Goal: Task Accomplishment & Management: Complete application form

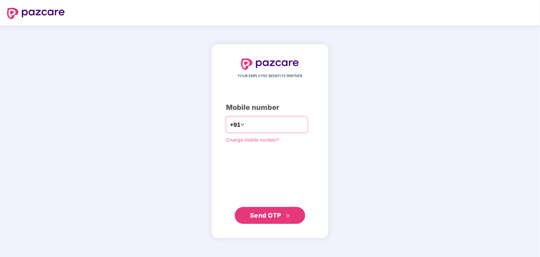
click at [250, 124] on input "number" at bounding box center [275, 124] width 58 height 11
type input "**********"
click at [252, 212] on span "Send OTP" at bounding box center [265, 215] width 31 height 7
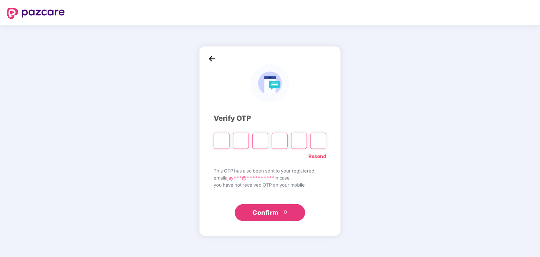
type input "*"
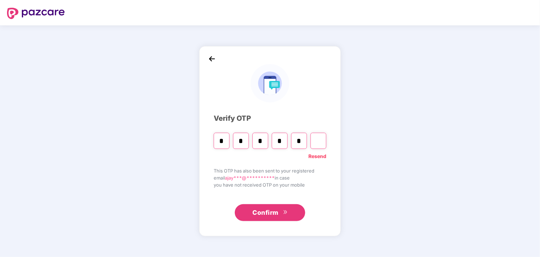
type input "*"
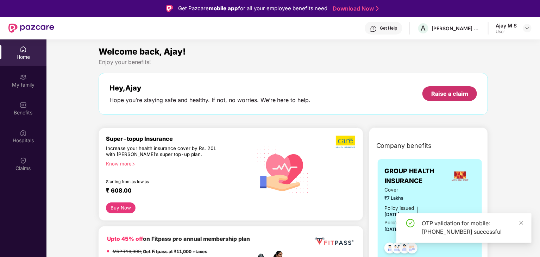
click at [443, 97] on div "Raise a claim" at bounding box center [449, 94] width 37 height 8
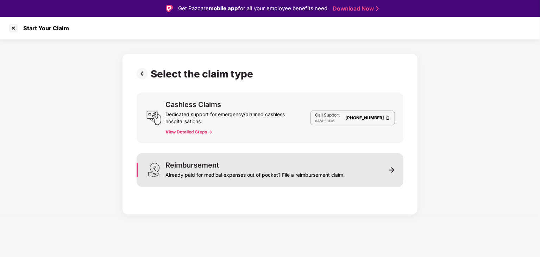
click at [244, 164] on div "Reimbursement Already paid for medical expenses out of pocket? File a reimburse…" at bounding box center [254, 170] width 179 height 17
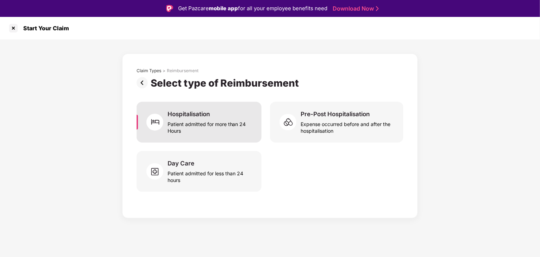
click at [228, 132] on div "Patient admitted for more than 24 Hours" at bounding box center [211, 126] width 86 height 16
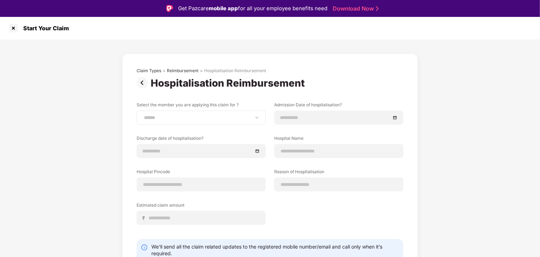
click at [228, 121] on div "**********" at bounding box center [201, 118] width 129 height 14
click at [252, 116] on select "**********" at bounding box center [201, 118] width 117 height 6
select select "**********"
click at [143, 115] on select "**********" at bounding box center [201, 118] width 117 height 6
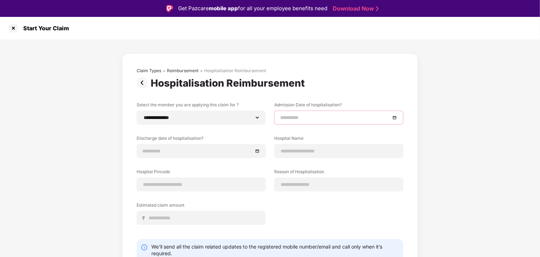
click at [313, 116] on input at bounding box center [335, 118] width 110 height 8
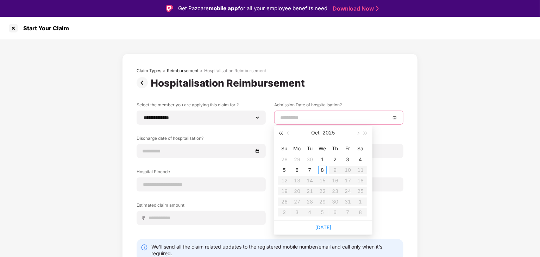
click at [284, 132] on button "button" at bounding box center [281, 133] width 8 height 14
type input "**********"
click at [358, 136] on button "button" at bounding box center [358, 133] width 8 height 14
click at [367, 133] on button "button" at bounding box center [366, 133] width 8 height 14
click at [287, 132] on span "button" at bounding box center [289, 134] width 4 height 4
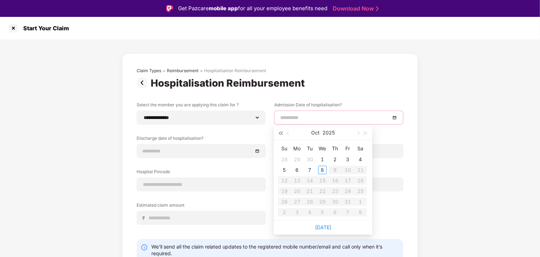
click at [281, 133] on span "button" at bounding box center [281, 134] width 4 height 4
click at [365, 134] on span "button" at bounding box center [366, 134] width 4 height 4
click at [288, 133] on span "button" at bounding box center [289, 134] width 4 height 4
type input "**********"
click at [299, 199] on div "29" at bounding box center [297, 201] width 8 height 8
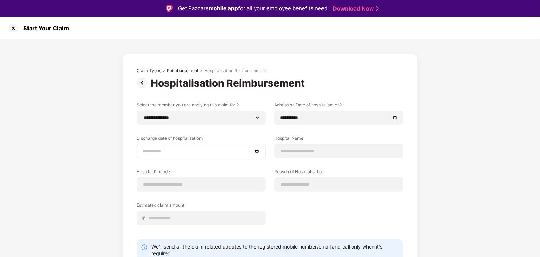
click at [202, 146] on div at bounding box center [201, 151] width 129 height 14
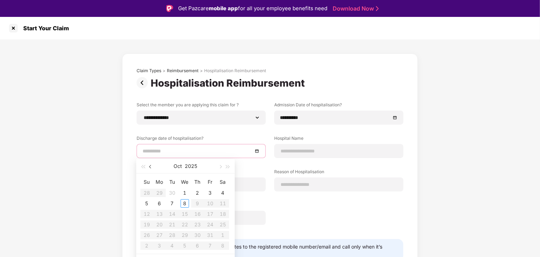
click at [147, 167] on button "button" at bounding box center [151, 166] width 8 height 14
type input "**********"
click at [174, 235] on div "30" at bounding box center [172, 235] width 8 height 8
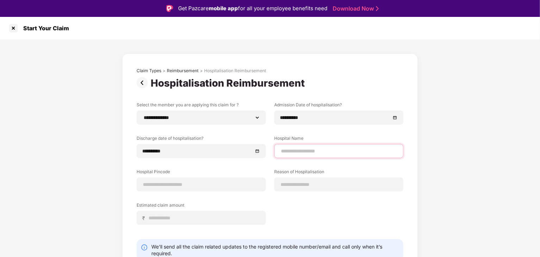
click at [308, 151] on input at bounding box center [338, 150] width 117 height 7
type input "**********"
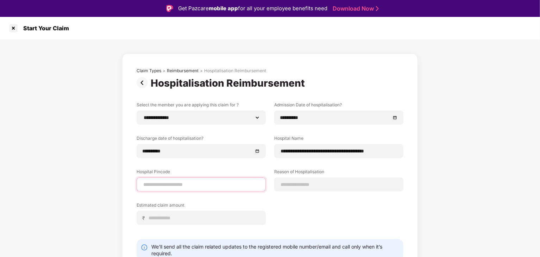
click at [155, 187] on input at bounding box center [201, 184] width 117 height 7
type input "******"
select select "*********"
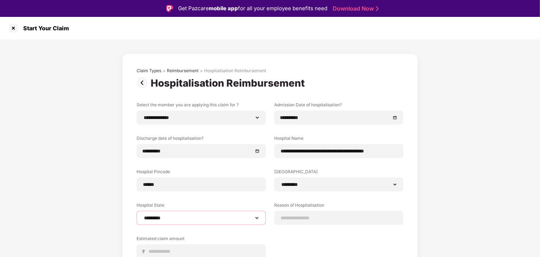
click at [170, 216] on select "**********" at bounding box center [201, 218] width 117 height 6
click at [102, 196] on div "**********" at bounding box center [270, 188] width 540 height 298
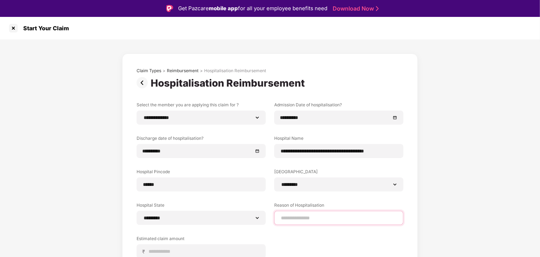
click at [335, 217] on input at bounding box center [338, 217] width 117 height 7
type input "**********"
click at [513, 140] on div "**********" at bounding box center [270, 188] width 540 height 298
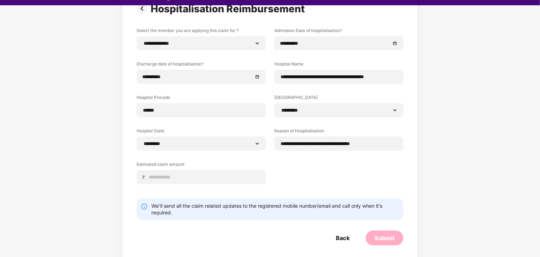
scroll to position [63, 0]
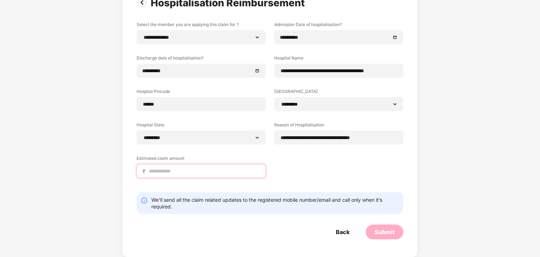
click at [247, 169] on input at bounding box center [204, 171] width 112 height 7
type input "******"
click at [378, 233] on div "Submit" at bounding box center [385, 232] width 20 height 8
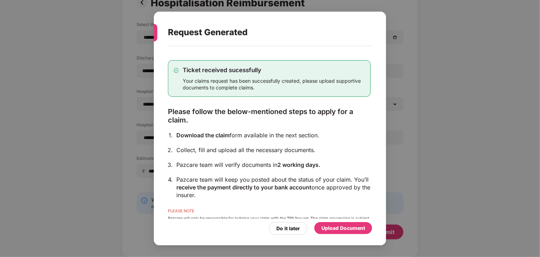
click at [335, 230] on div "Upload Document" at bounding box center [343, 228] width 44 height 8
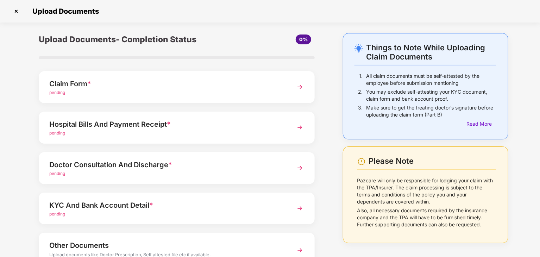
click at [149, 92] on div "pending" at bounding box center [165, 92] width 233 height 7
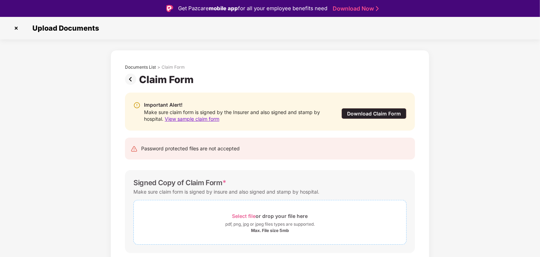
click at [243, 213] on span "Select file" at bounding box center [244, 216] width 24 height 6
click at [520, 125] on div "Documents List > Claim Form Claim Form Important Alert! Make sure claim form is…" at bounding box center [270, 173] width 540 height 246
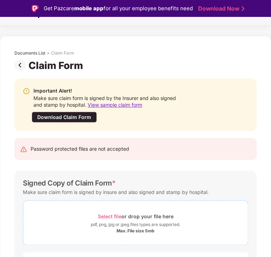
click at [113, 214] on span "Select file" at bounding box center [110, 216] width 24 height 6
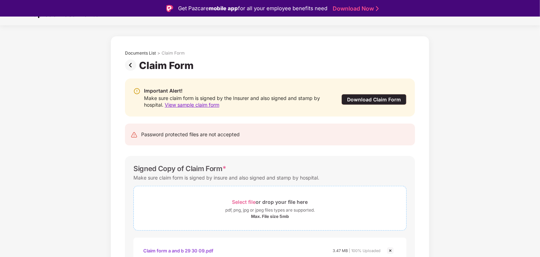
click at [246, 202] on span "Select file" at bounding box center [244, 202] width 24 height 6
click at [516, 133] on div "Documents List > Claim Form Claim Form Important Alert! Make sure claim form is…" at bounding box center [270, 229] width 540 height 387
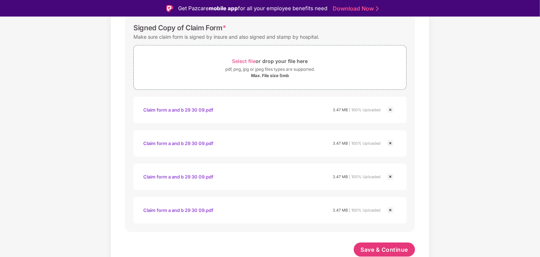
scroll to position [155, 0]
click at [390, 139] on img at bounding box center [390, 143] width 8 height 8
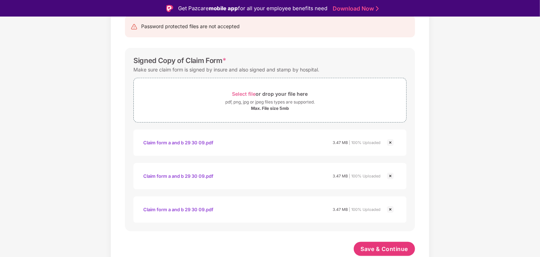
scroll to position [122, 0]
click at [389, 174] on img at bounding box center [390, 176] width 8 height 8
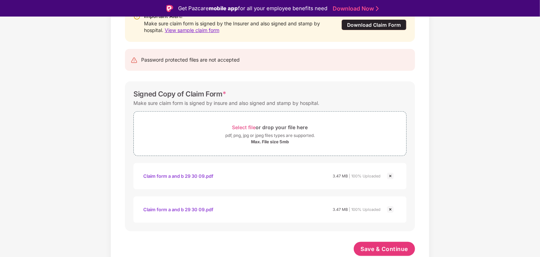
click at [390, 175] on img at bounding box center [390, 176] width 8 height 8
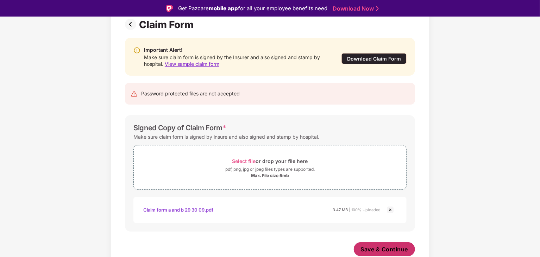
click at [375, 248] on span "Save & Continue" at bounding box center [385, 249] width 48 height 8
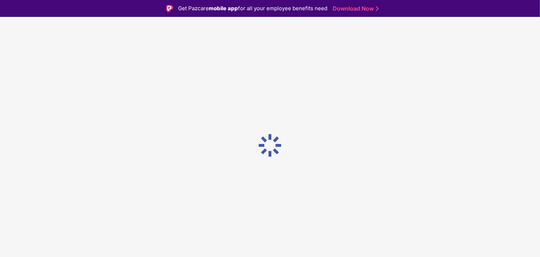
scroll to position [0, 0]
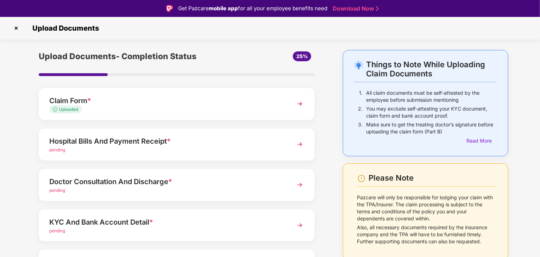
click at [175, 143] on div "Hospital Bills And Payment Receipt *" at bounding box center [165, 141] width 233 height 11
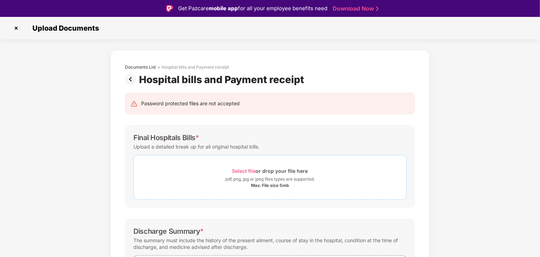
click at [253, 170] on span "Select file" at bounding box center [244, 171] width 24 height 6
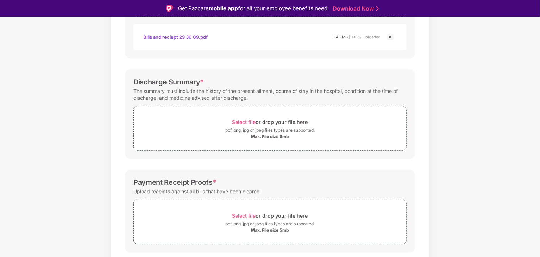
scroll to position [183, 0]
click at [246, 119] on span "Select file" at bounding box center [244, 122] width 24 height 6
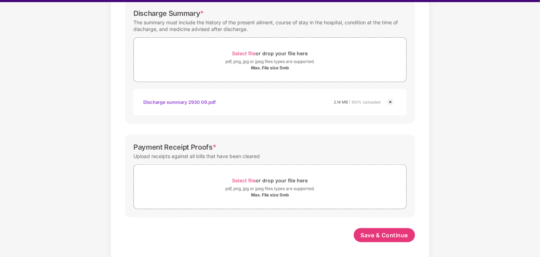
scroll to position [17, 0]
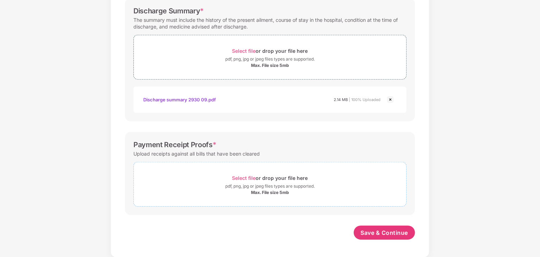
click at [244, 175] on span "Select file" at bounding box center [244, 178] width 24 height 6
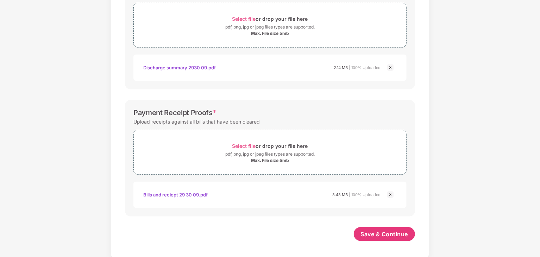
scroll to position [270, 0]
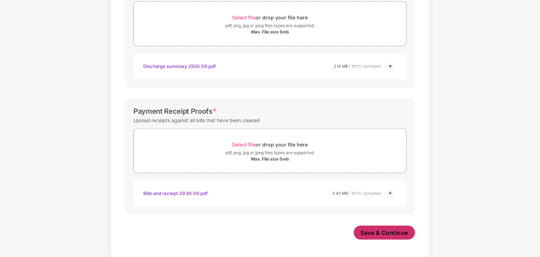
click at [365, 231] on span "Save & Continue" at bounding box center [385, 233] width 48 height 8
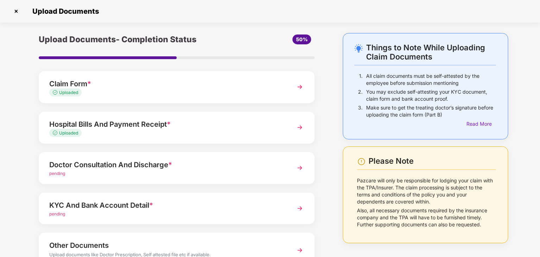
click at [151, 168] on div "Doctor Consultation And Discharge *" at bounding box center [165, 164] width 233 height 11
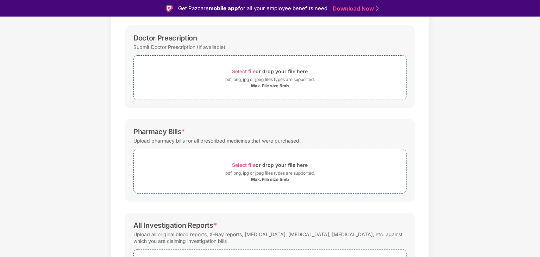
scroll to position [99, 0]
click at [241, 163] on span "Select file" at bounding box center [244, 166] width 24 height 6
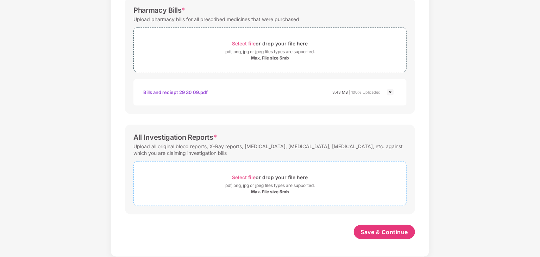
scroll to position [204, 0]
click at [237, 176] on span "Select file" at bounding box center [244, 178] width 24 height 6
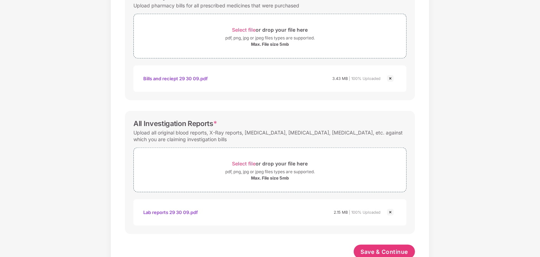
scroll to position [237, 0]
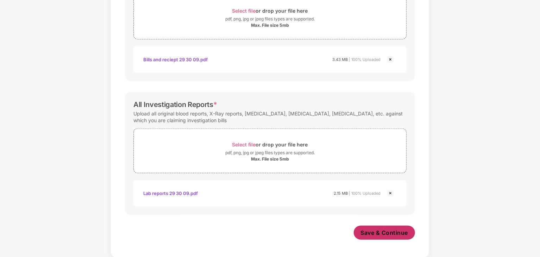
click at [392, 231] on span "Save & Continue" at bounding box center [385, 233] width 48 height 8
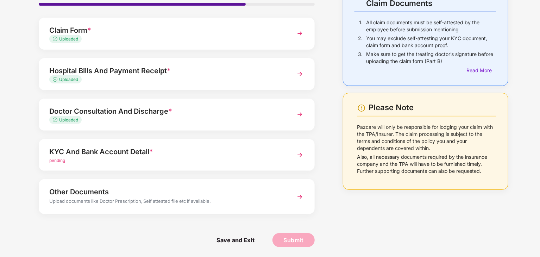
scroll to position [54, 0]
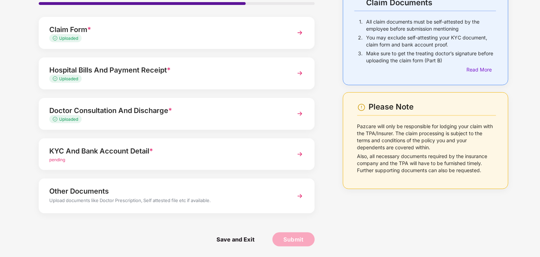
click at [229, 149] on div "KYC And Bank Account Detail *" at bounding box center [165, 150] width 233 height 11
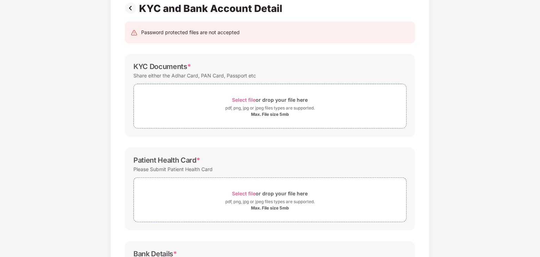
scroll to position [0, 0]
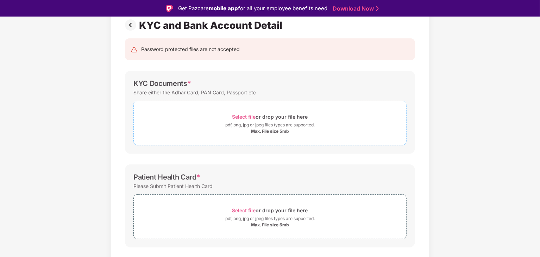
click at [239, 116] on span "Select file" at bounding box center [244, 117] width 24 height 6
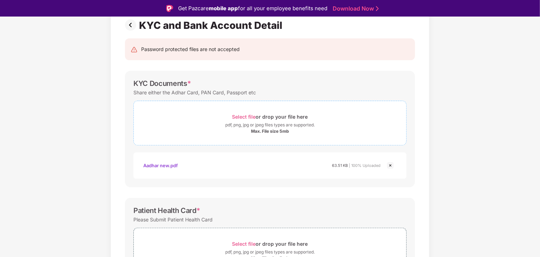
click at [244, 115] on span "Select file" at bounding box center [244, 117] width 24 height 6
click at [501, 105] on div "Documents List > KYC and Bank Account Detail KYC and Bank Account Detail Passwo…" at bounding box center [270, 206] width 540 height 421
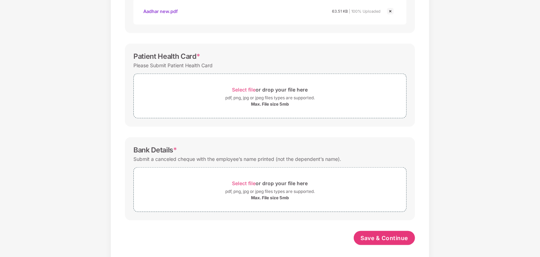
scroll to position [197, 0]
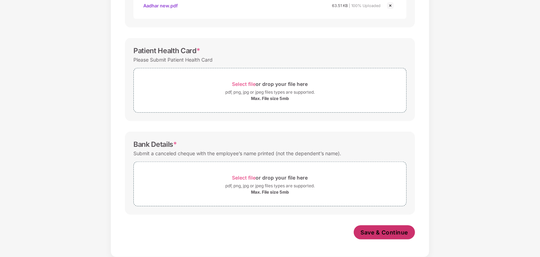
click at [379, 232] on span "Save & Continue" at bounding box center [385, 232] width 48 height 8
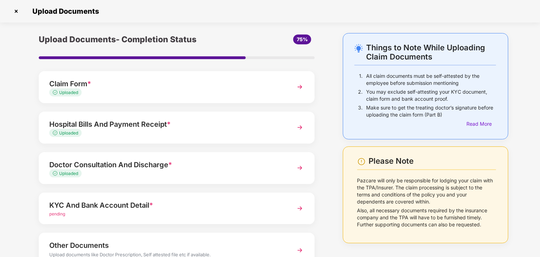
click at [530, 84] on div "Things to Note While Uploading Claim Documents 1. All claim documents must be s…" at bounding box center [270, 172] width 540 height 278
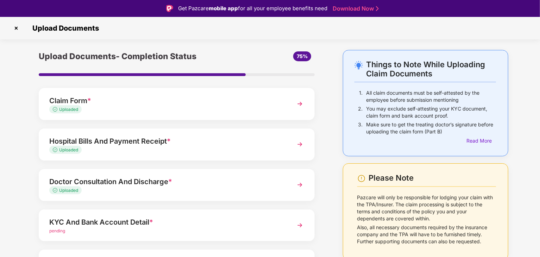
click at [18, 30] on img at bounding box center [16, 28] width 11 height 11
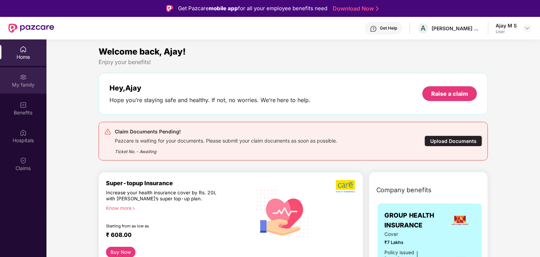
click at [24, 76] on img at bounding box center [23, 77] width 7 height 7
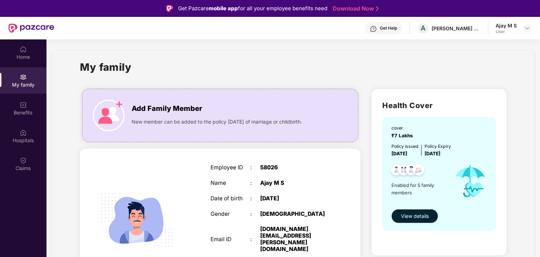
click at [136, 164] on div "SELF Employee ID : 58026 Name : Ajay M S Date of birth : 06 Jan 1988 Gender : M…" at bounding box center [220, 228] width 281 height 158
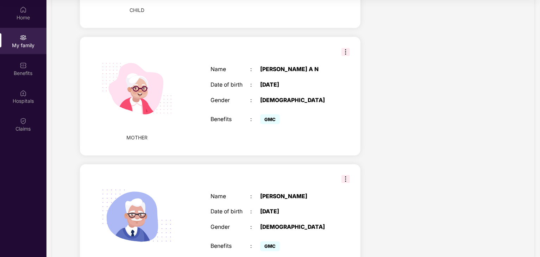
scroll to position [485, 0]
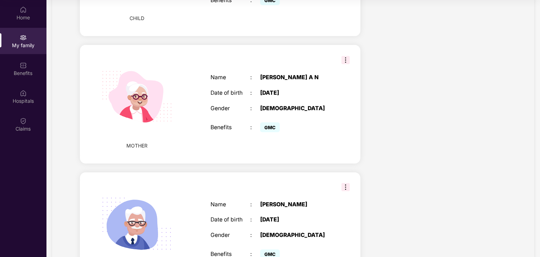
click at [344, 56] on img at bounding box center [345, 60] width 8 height 8
click at [268, 65] on div "Name : Nalina A N Date of birth : 25 June 1951 Gender : FEMALE Benefits : GMC" at bounding box center [269, 103] width 133 height 77
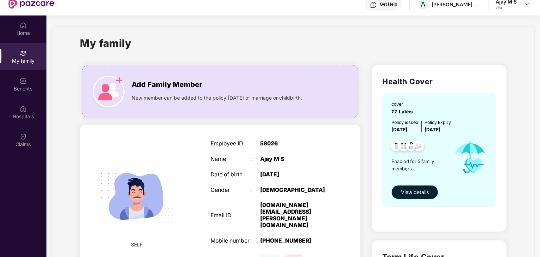
scroll to position [0, 0]
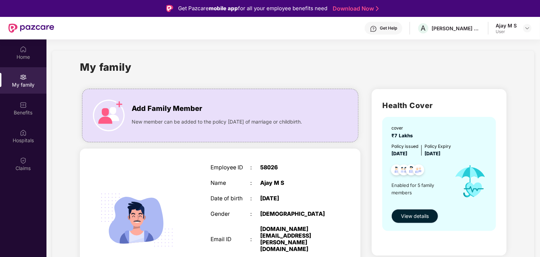
click at [424, 220] on span "View details" at bounding box center [415, 216] width 28 height 8
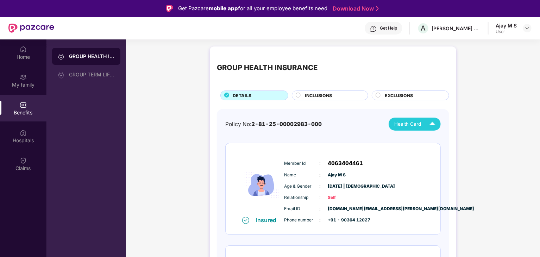
click at [403, 127] on span "Health Card" at bounding box center [407, 123] width 27 height 7
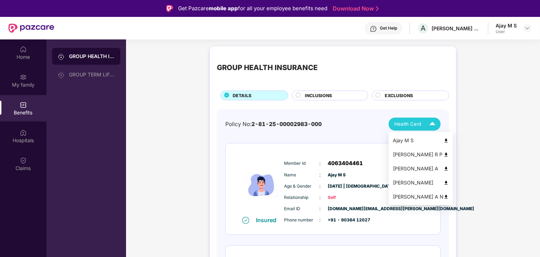
click at [444, 197] on img at bounding box center [446, 196] width 5 height 5
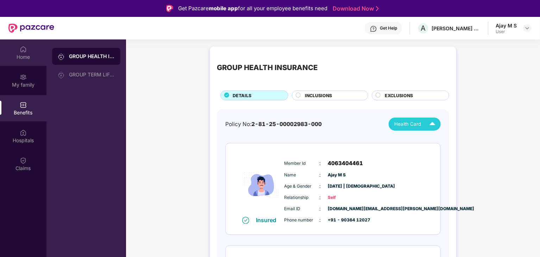
click at [35, 56] on div "Home" at bounding box center [23, 57] width 46 height 7
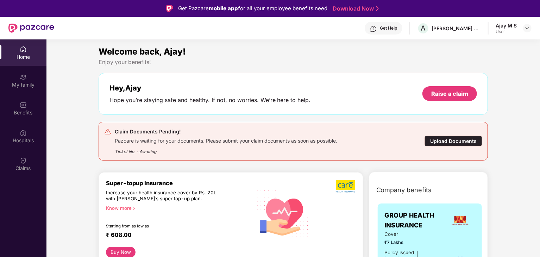
click at [434, 139] on div "Upload Documents" at bounding box center [454, 141] width 58 height 11
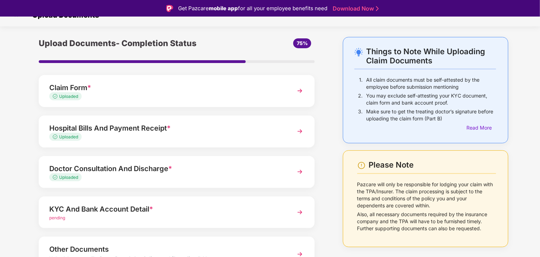
scroll to position [14, 0]
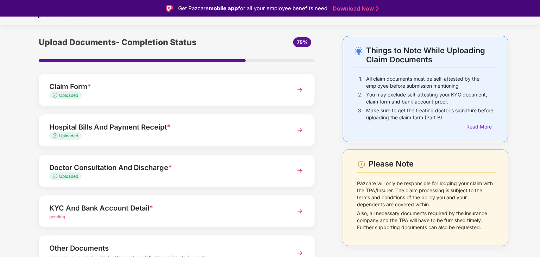
click at [195, 209] on div "KYC And Bank Account Detail *" at bounding box center [165, 207] width 233 height 11
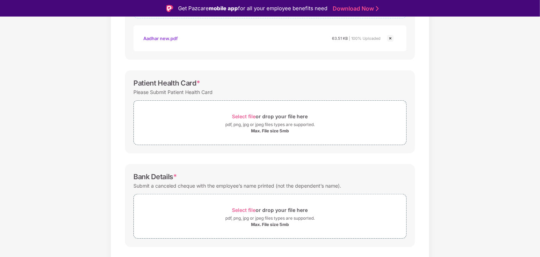
scroll to position [183, 0]
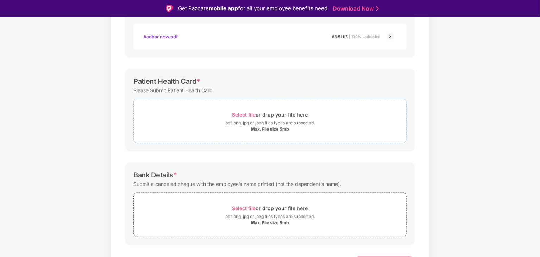
click at [245, 113] on span "Select file" at bounding box center [244, 115] width 24 height 6
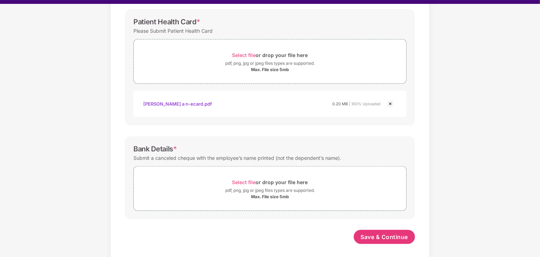
scroll to position [14, 0]
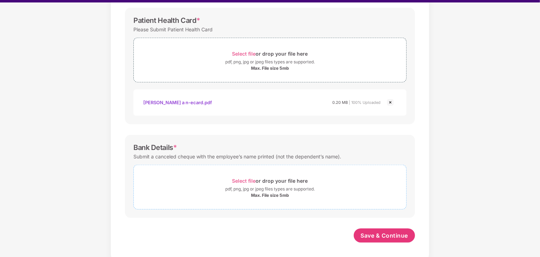
click at [242, 178] on span "Select file" at bounding box center [244, 181] width 24 height 6
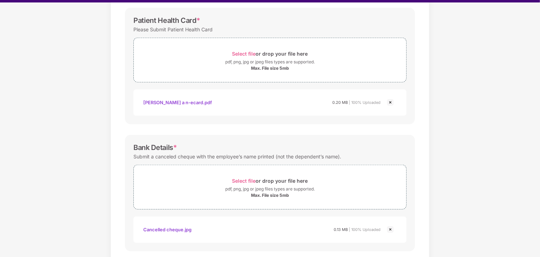
click at [167, 227] on div "Cancelled cheque.jpg" at bounding box center [167, 230] width 48 height 12
click at [388, 231] on img at bounding box center [390, 229] width 8 height 8
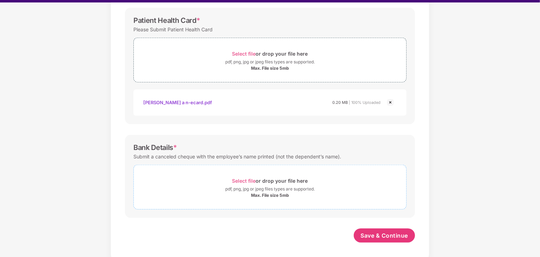
click at [250, 180] on span "Select file" at bounding box center [244, 181] width 24 height 6
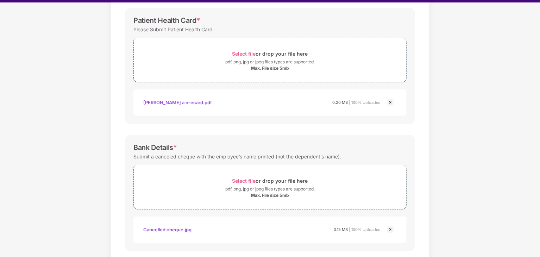
click at [387, 228] on img at bounding box center [390, 229] width 8 height 8
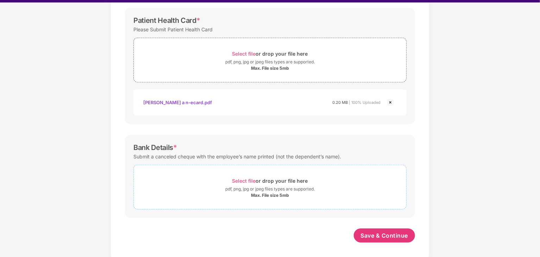
click at [239, 179] on span "Select file" at bounding box center [244, 181] width 24 height 6
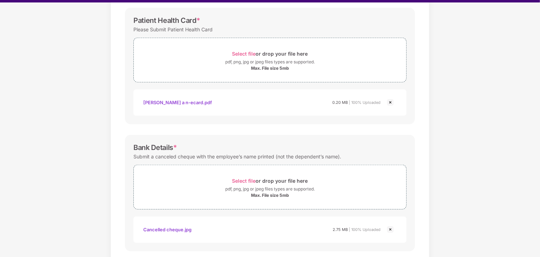
click at [185, 228] on div "Cancelled cheque.jpg" at bounding box center [167, 230] width 48 height 12
click at [484, 70] on div "Documents List > KYC and Bank Account Detail KYC and Bank Account Detail Passwo…" at bounding box center [270, 50] width 540 height 488
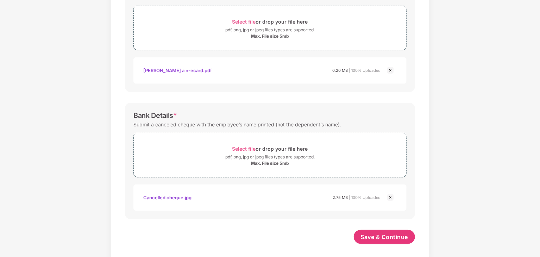
scroll to position [263, 0]
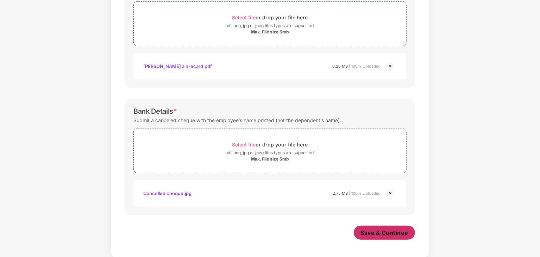
click at [365, 232] on span "Save & Continue" at bounding box center [385, 233] width 48 height 8
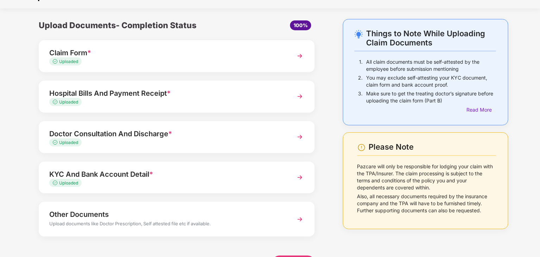
scroll to position [37, 0]
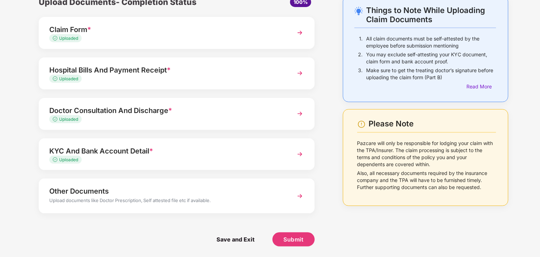
click at [296, 231] on div "Save and Exit Submit" at bounding box center [177, 239] width 276 height 35
click at [292, 239] on span "Submit" at bounding box center [293, 239] width 20 height 8
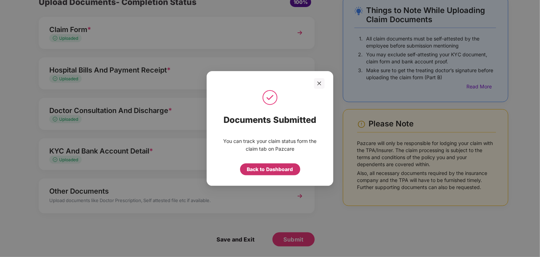
click at [265, 171] on div "Back to Dashboard" at bounding box center [270, 169] width 46 height 8
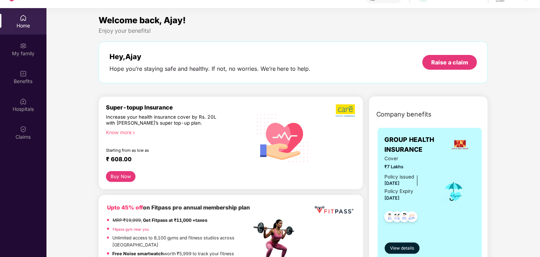
scroll to position [39, 0]
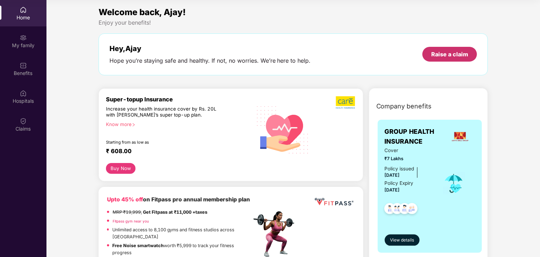
click at [440, 51] on div "Raise a claim" at bounding box center [449, 54] width 37 height 8
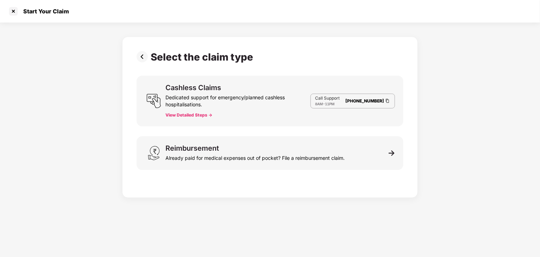
scroll to position [17, 0]
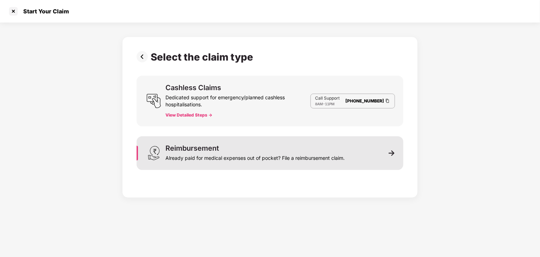
click at [215, 153] on div "Already paid for medical expenses out of pocket? File a reimbursement claim." at bounding box center [254, 157] width 179 height 10
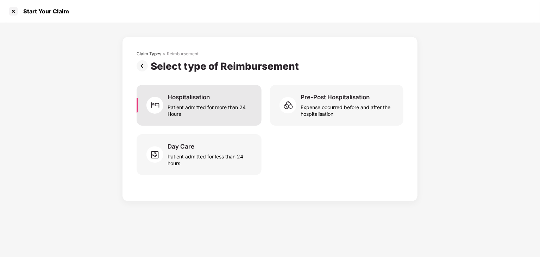
click at [209, 113] on div "Patient admitted for more than 24 Hours" at bounding box center [211, 109] width 86 height 16
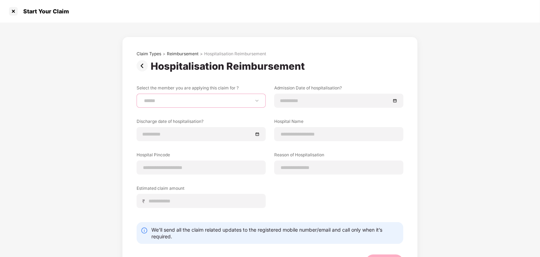
click at [204, 102] on select "**********" at bounding box center [201, 101] width 117 height 6
select select "**********"
click at [143, 98] on select "**********" at bounding box center [201, 101] width 117 height 6
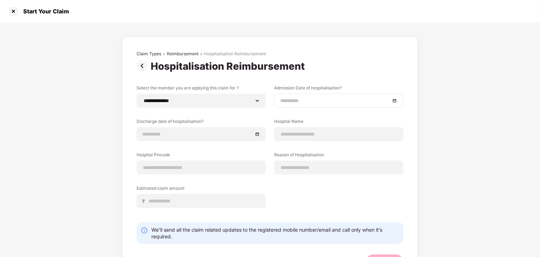
click at [294, 102] on input at bounding box center [335, 101] width 110 height 8
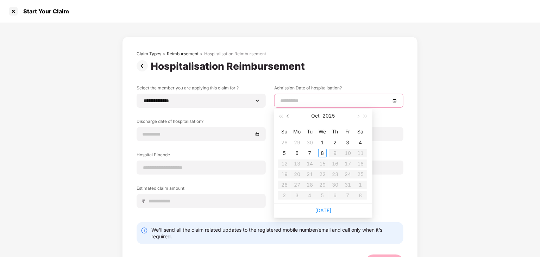
click at [287, 116] on span "button" at bounding box center [289, 117] width 4 height 4
type input "**********"
click at [298, 151] on div "8" at bounding box center [297, 153] width 8 height 8
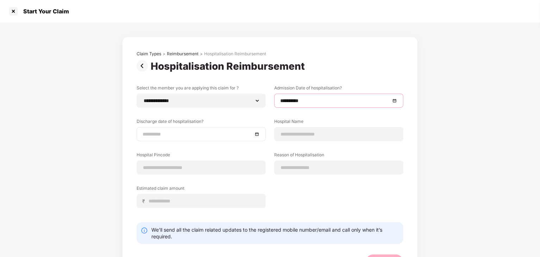
click at [213, 134] on input at bounding box center [198, 134] width 110 height 8
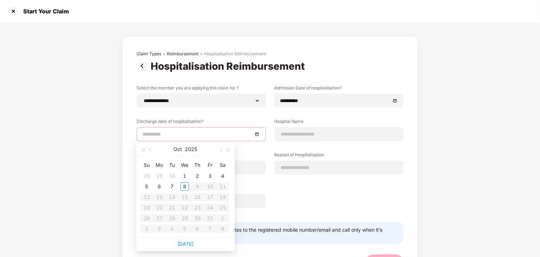
type input "**********"
click at [151, 149] on span "button" at bounding box center [151, 150] width 4 height 4
type input "**********"
click at [172, 185] on div "9" at bounding box center [172, 186] width 8 height 8
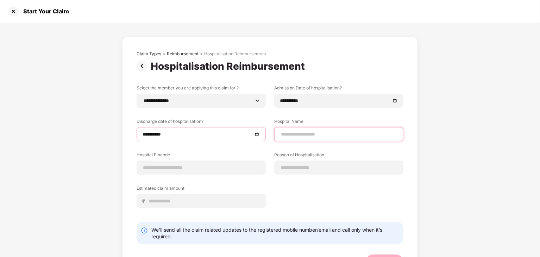
click at [291, 132] on input at bounding box center [338, 134] width 117 height 7
type input "**********"
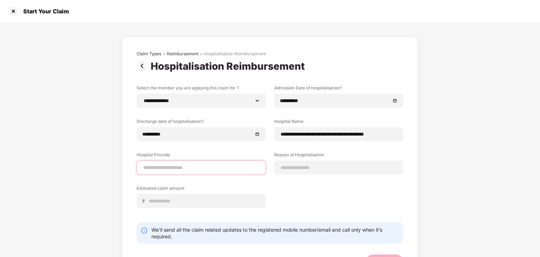
click at [182, 168] on input at bounding box center [201, 167] width 117 height 7
type input "******"
select select "*********"
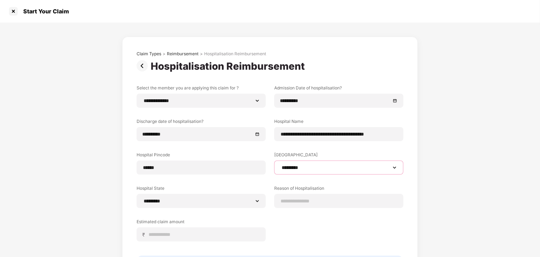
click at [308, 170] on select "**********" at bounding box center [338, 168] width 117 height 6
click at [280, 165] on select "**********" at bounding box center [338, 168] width 117 height 6
click at [296, 191] on label "Reason of Hospitalisation" at bounding box center [338, 189] width 129 height 9
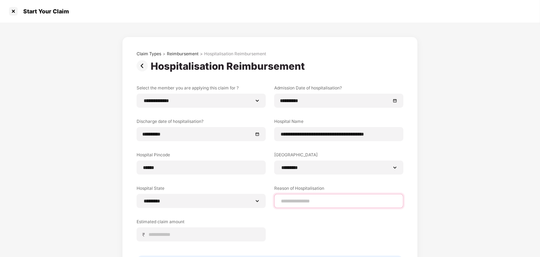
click at [293, 197] on input at bounding box center [338, 200] width 117 height 7
type input "**********"
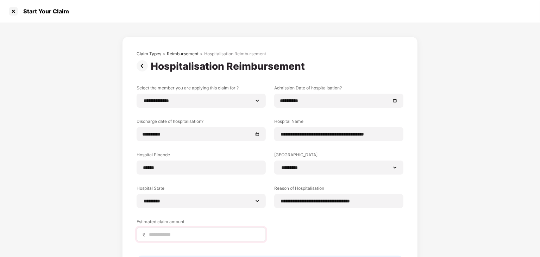
click at [215, 229] on div "₹" at bounding box center [201, 234] width 129 height 14
click at [201, 235] on input at bounding box center [204, 234] width 112 height 7
type input "******"
click at [467, 187] on div "**********" at bounding box center [270, 172] width 540 height 298
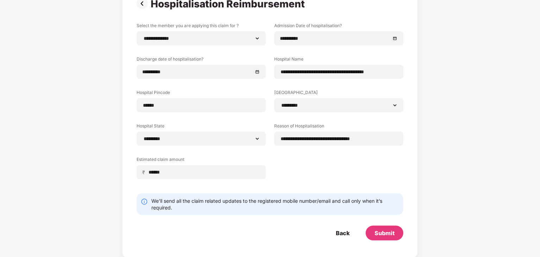
scroll to position [63, 0]
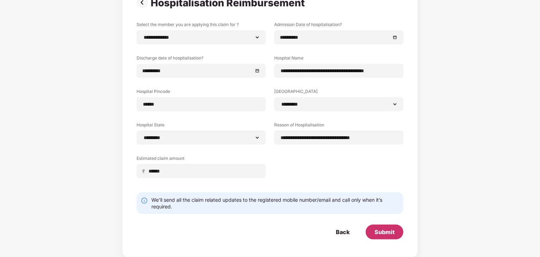
click at [397, 226] on div "Submit" at bounding box center [385, 232] width 38 height 15
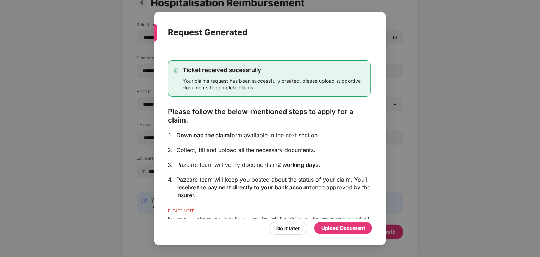
click at [351, 230] on div "Upload Document" at bounding box center [343, 228] width 44 height 8
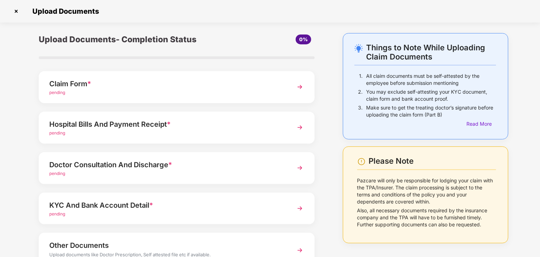
click at [197, 96] on div "Claim Form * pending" at bounding box center [177, 87] width 276 height 32
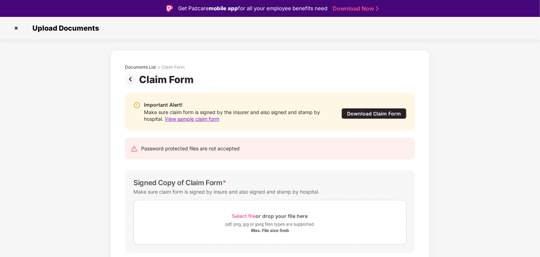
click at [248, 213] on span "Select file" at bounding box center [244, 216] width 24 height 6
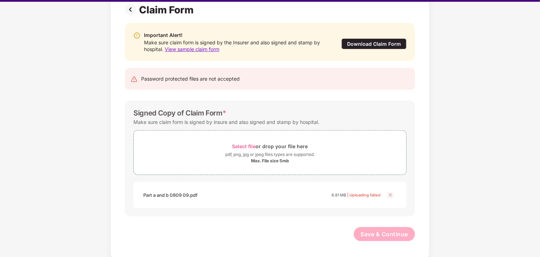
scroll to position [17, 0]
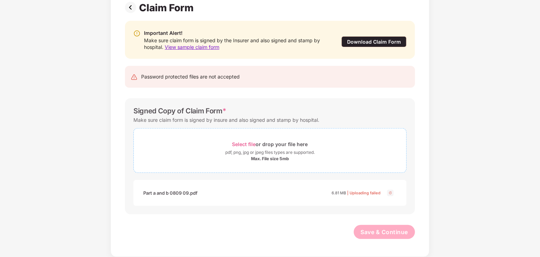
click at [236, 141] on span "Select file" at bounding box center [244, 144] width 24 height 6
click at [383, 236] on span "Save & Continue" at bounding box center [385, 232] width 48 height 8
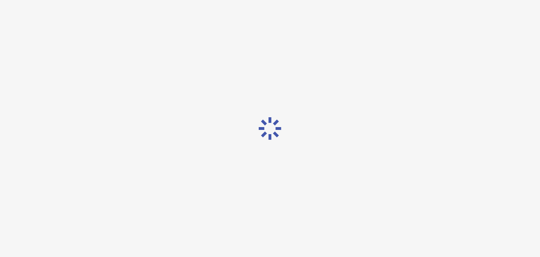
scroll to position [0, 0]
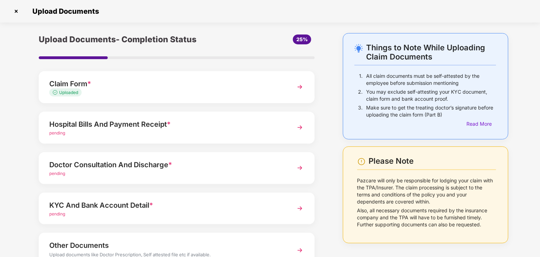
click at [175, 123] on div "Hospital Bills And Payment Receipt *" at bounding box center [165, 124] width 233 height 11
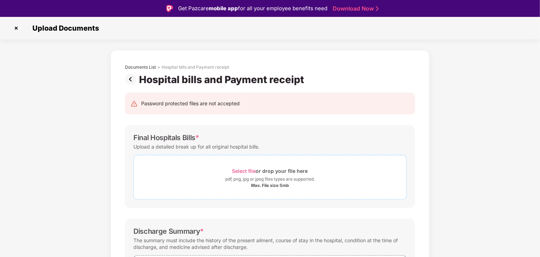
click at [247, 171] on span "Select file" at bounding box center [244, 171] width 24 height 6
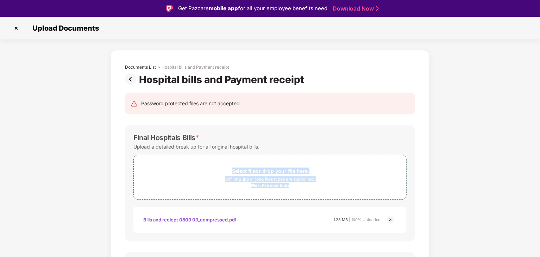
drag, startPoint x: 538, startPoint y: 147, endPoint x: 539, endPoint y: 169, distance: 22.2
click at [539, 169] on div "Upload Documents Documents List > Hospital bills and Payment receipt Hospital b…" at bounding box center [270, 145] width 540 height 257
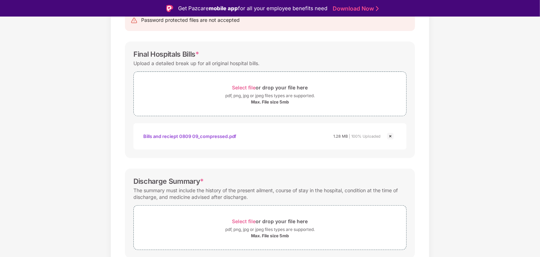
scroll to position [141, 0]
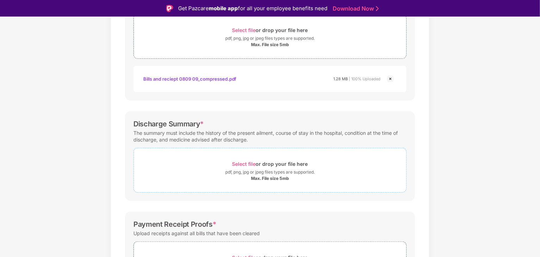
click at [249, 161] on span "Select file" at bounding box center [244, 164] width 24 height 6
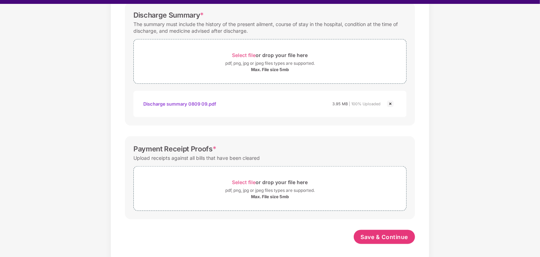
scroll to position [17, 0]
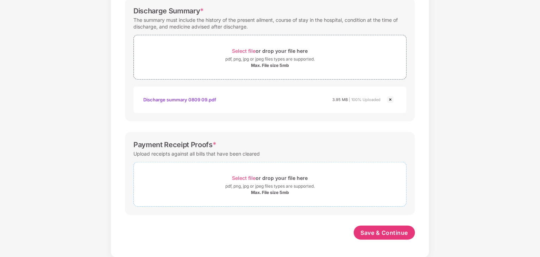
click at [253, 175] on span "Select file" at bounding box center [244, 178] width 24 height 6
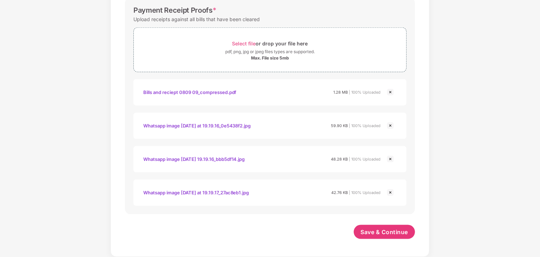
scroll to position [371, 0]
click at [382, 229] on span "Save & Continue" at bounding box center [385, 233] width 48 height 8
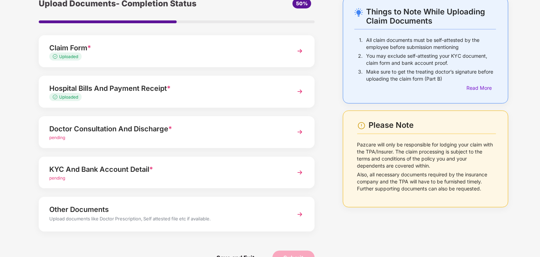
scroll to position [54, 0]
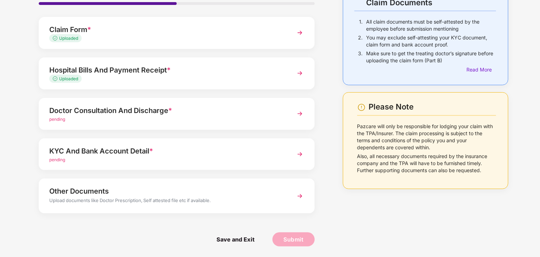
click at [286, 109] on div "Doctor Consultation And Discharge * pending" at bounding box center [177, 114] width 276 height 32
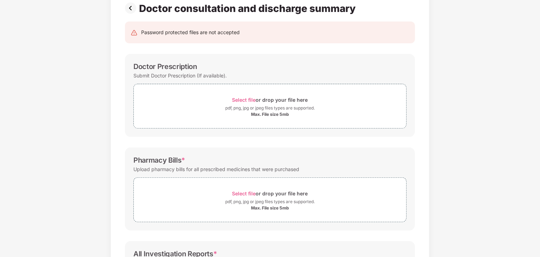
scroll to position [0, 0]
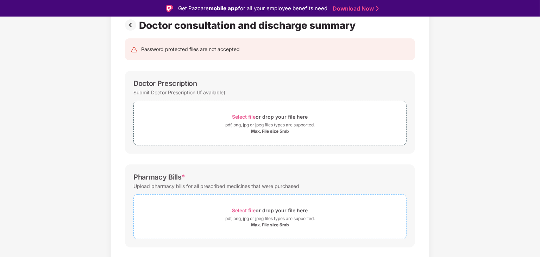
click at [244, 211] on span "Select file" at bounding box center [244, 210] width 24 height 6
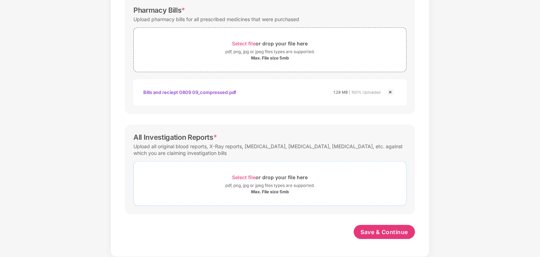
scroll to position [204, 0]
click at [247, 176] on span "Select file" at bounding box center [244, 178] width 24 height 6
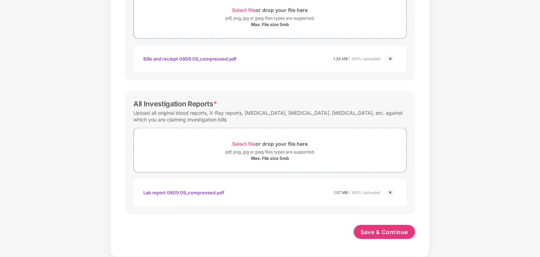
scroll to position [237, 0]
click at [388, 234] on span "Save & Continue" at bounding box center [385, 233] width 48 height 8
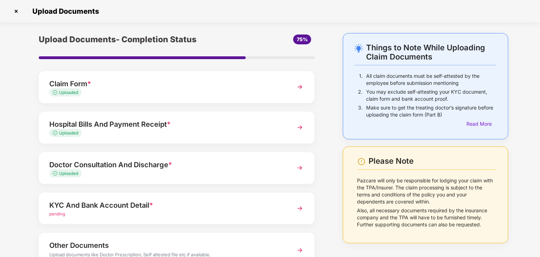
click at [297, 207] on img at bounding box center [300, 208] width 13 height 13
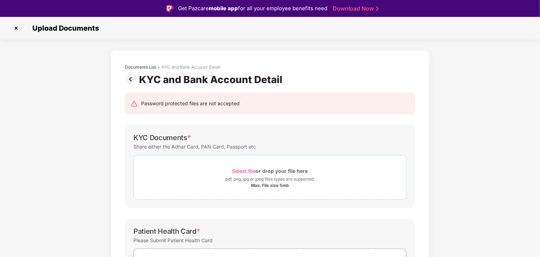
click at [238, 169] on span "Select file" at bounding box center [244, 171] width 24 height 6
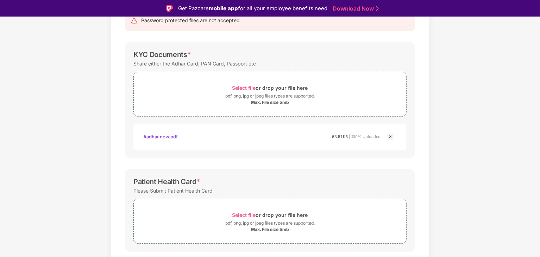
scroll to position [113, 0]
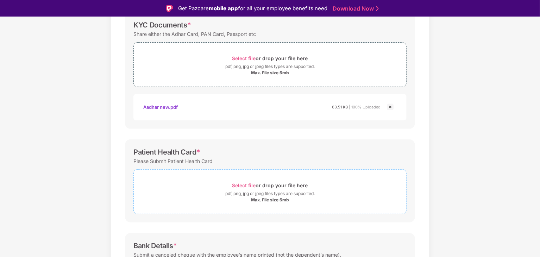
click at [243, 183] on span "Select file" at bounding box center [244, 185] width 24 height 6
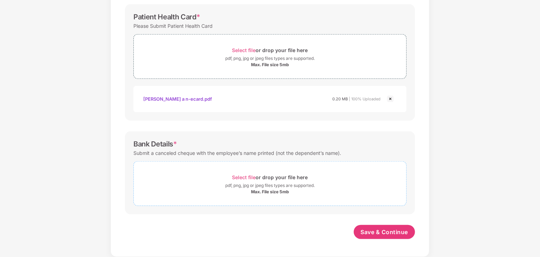
scroll to position [231, 0]
click at [245, 177] on span "Select file" at bounding box center [244, 178] width 24 height 6
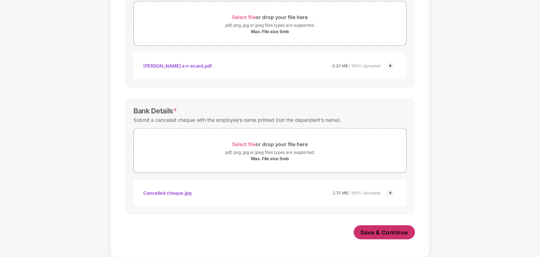
scroll to position [264, 0]
click at [393, 232] on span "Save & Continue" at bounding box center [385, 233] width 48 height 8
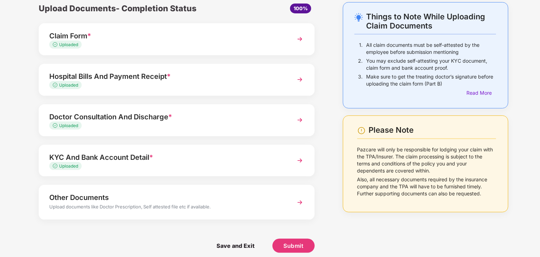
scroll to position [37, 0]
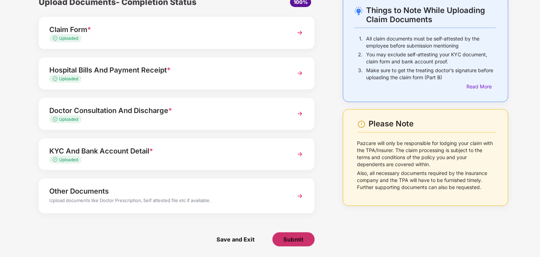
click at [283, 238] on span "Submit" at bounding box center [293, 239] width 20 height 8
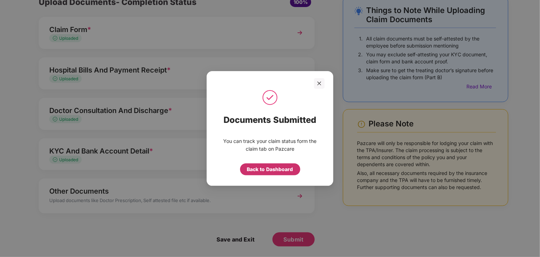
click at [262, 169] on div "Back to Dashboard" at bounding box center [270, 169] width 46 height 8
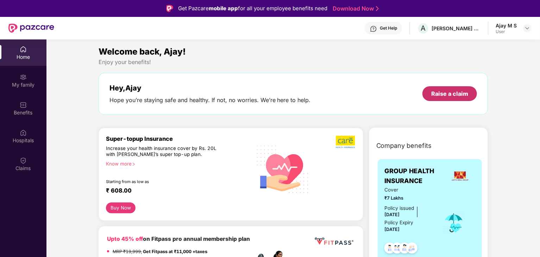
click at [434, 93] on div "Raise a claim" at bounding box center [449, 94] width 37 height 8
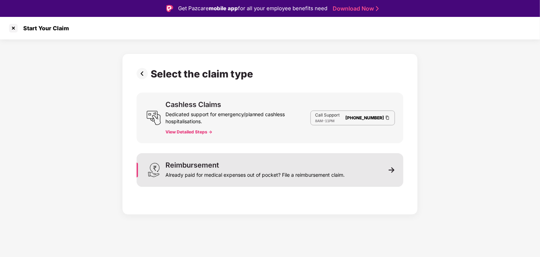
click at [328, 166] on div "Reimbursement Already paid for medical expenses out of pocket? File a reimburse…" at bounding box center [254, 170] width 179 height 17
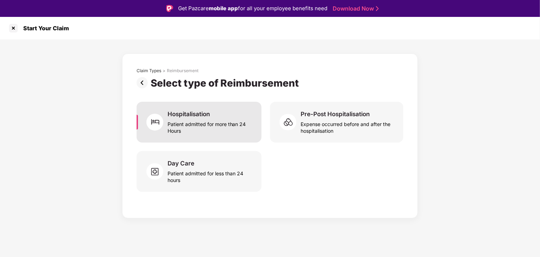
click at [221, 127] on div "Patient admitted for more than 24 Hours" at bounding box center [211, 126] width 86 height 16
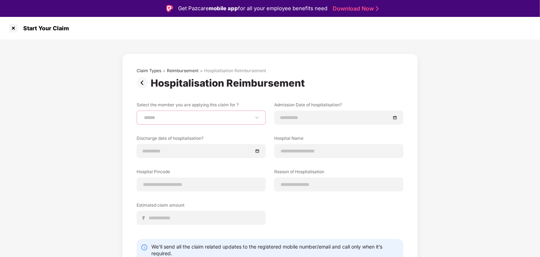
click at [215, 116] on select "**********" at bounding box center [201, 118] width 117 height 6
select select "**********"
click at [143, 115] on select "**********" at bounding box center [201, 118] width 117 height 6
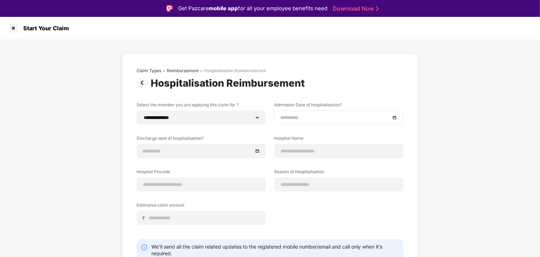
click at [285, 113] on div at bounding box center [338, 118] width 129 height 14
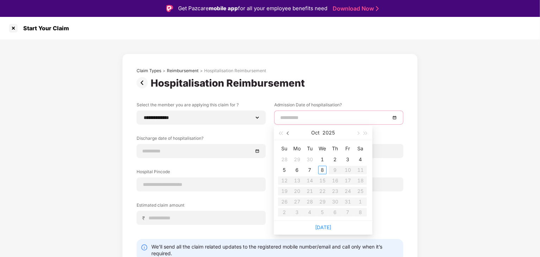
click at [290, 133] on button "button" at bounding box center [288, 133] width 8 height 14
type input "**********"
click at [288, 134] on span "button" at bounding box center [289, 134] width 4 height 4
type input "**********"
click at [299, 192] on div "18" at bounding box center [297, 191] width 8 height 8
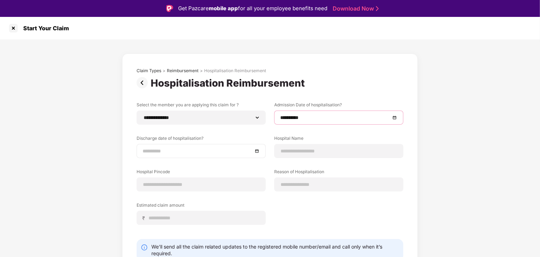
click at [221, 150] on input at bounding box center [198, 151] width 110 height 8
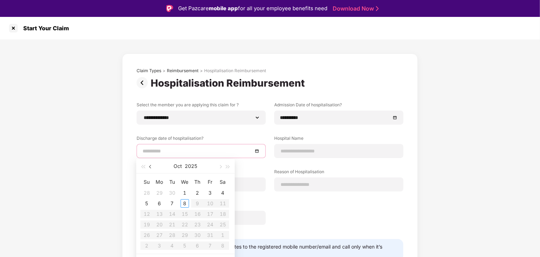
click at [150, 167] on span "button" at bounding box center [151, 167] width 4 height 4
type input "**********"
click at [173, 226] on div "19" at bounding box center [172, 224] width 8 height 8
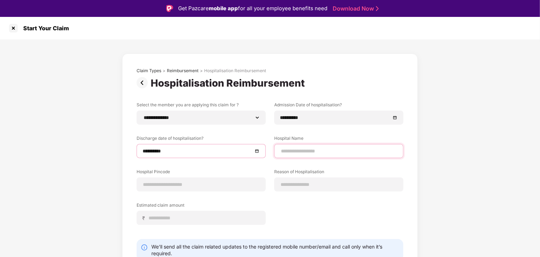
click at [307, 149] on input at bounding box center [338, 150] width 117 height 7
type input "**********"
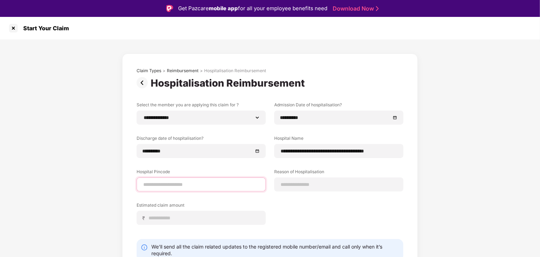
click at [196, 185] on input at bounding box center [201, 184] width 117 height 7
type input "******"
select select "*********"
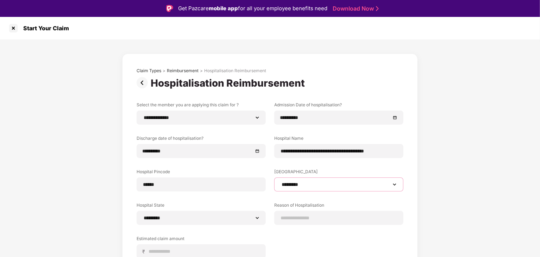
click at [294, 184] on select "**********" at bounding box center [338, 185] width 117 height 6
click at [280, 182] on select "**********" at bounding box center [338, 185] width 117 height 6
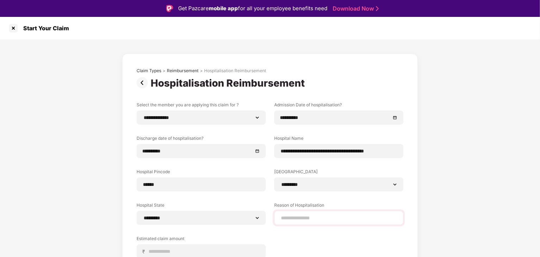
click at [291, 213] on div at bounding box center [338, 218] width 129 height 14
click at [289, 220] on input at bounding box center [338, 217] width 117 height 7
type input "**********"
click at [216, 243] on label "Estimated claim amount" at bounding box center [201, 239] width 129 height 9
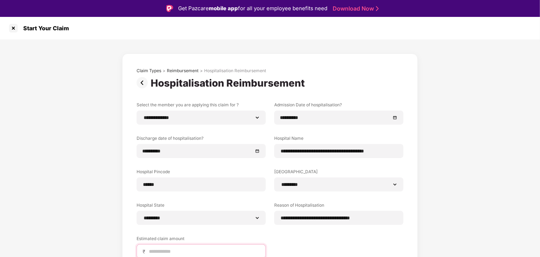
click at [208, 251] on input at bounding box center [204, 251] width 112 height 7
type input "******"
click at [527, 104] on div "**********" at bounding box center [270, 188] width 540 height 298
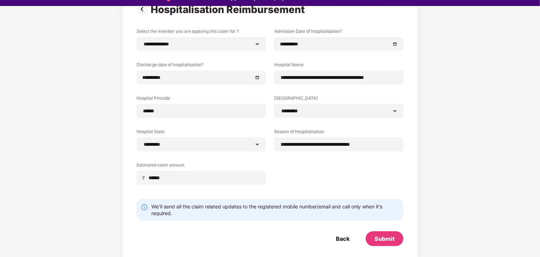
scroll to position [63, 0]
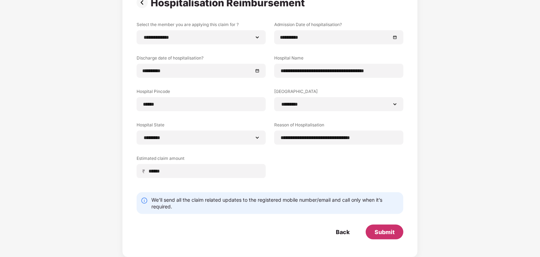
click at [385, 226] on div "Submit" at bounding box center [385, 232] width 38 height 15
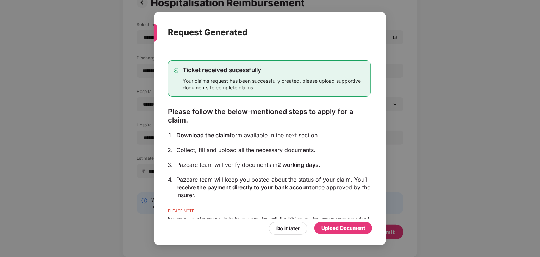
click at [356, 230] on div "Upload Document" at bounding box center [343, 228] width 44 height 8
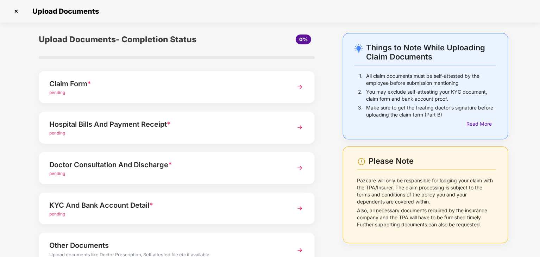
click at [124, 85] on div "Claim Form *" at bounding box center [165, 83] width 233 height 11
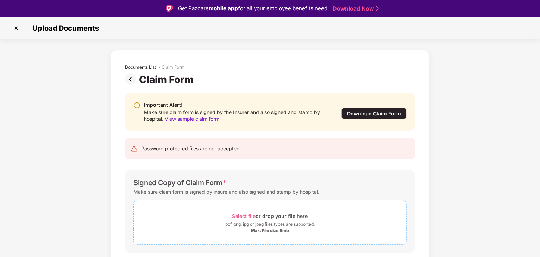
click at [243, 214] on span "Select file" at bounding box center [244, 216] width 24 height 6
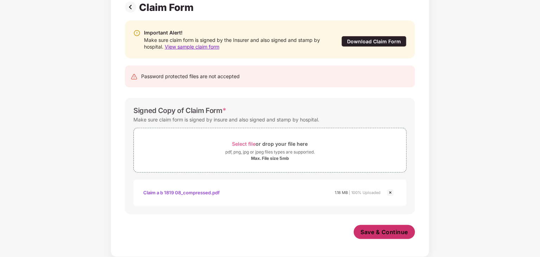
scroll to position [55, 0]
click at [372, 232] on span "Save & Continue" at bounding box center [385, 232] width 48 height 8
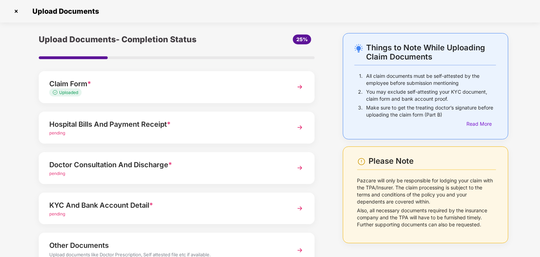
click at [287, 126] on div "Hospital Bills And Payment Receipt * pending" at bounding box center [177, 128] width 276 height 32
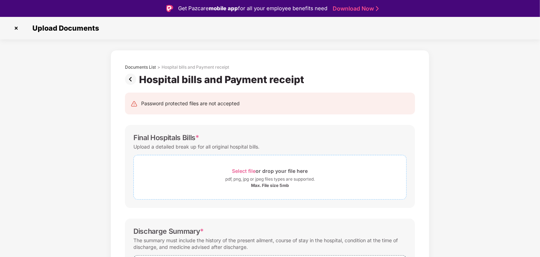
click at [249, 171] on span "Select file" at bounding box center [244, 171] width 24 height 6
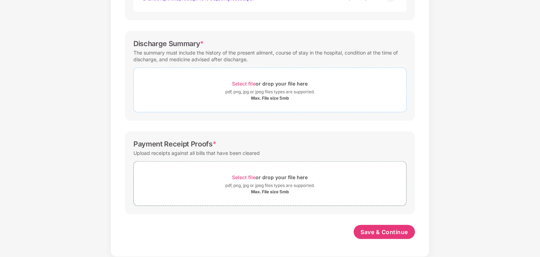
scroll to position [204, 0]
click at [239, 83] on span "Select file" at bounding box center [244, 84] width 24 height 6
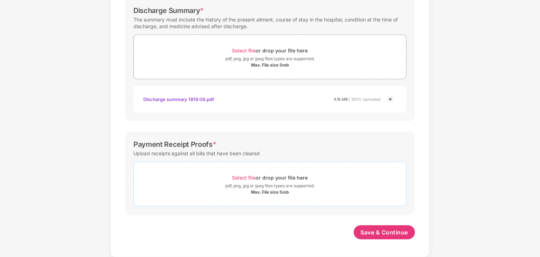
scroll to position [237, 0]
click at [244, 175] on span "Select file" at bounding box center [244, 178] width 24 height 6
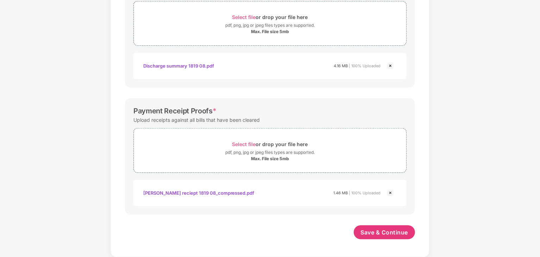
scroll to position [270, 0]
click at [365, 230] on span "Save & Continue" at bounding box center [385, 233] width 48 height 8
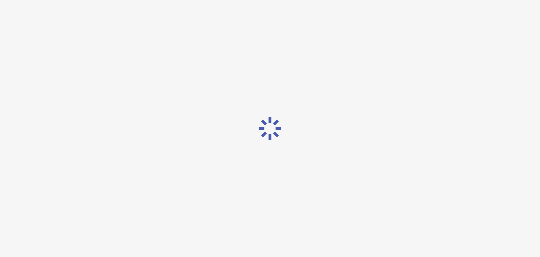
scroll to position [0, 0]
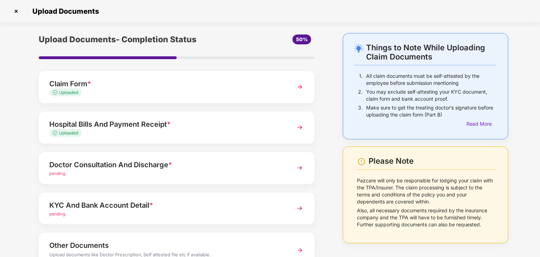
click at [297, 166] on img at bounding box center [300, 168] width 13 height 13
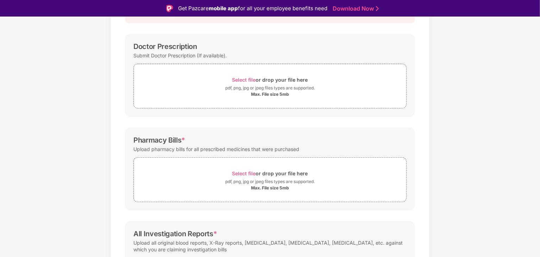
scroll to position [141, 0]
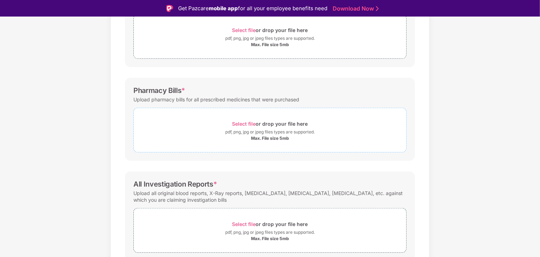
click at [248, 123] on span "Select file" at bounding box center [244, 124] width 24 height 6
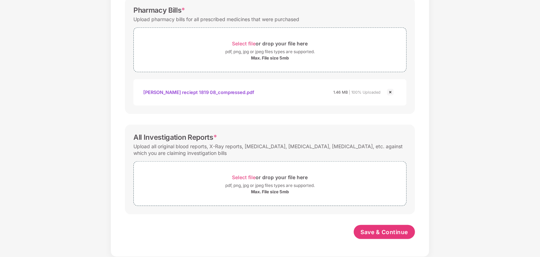
scroll to position [204, 0]
click at [240, 176] on span "Select file" at bounding box center [244, 178] width 24 height 6
click at [235, 176] on span "Select file" at bounding box center [244, 178] width 24 height 6
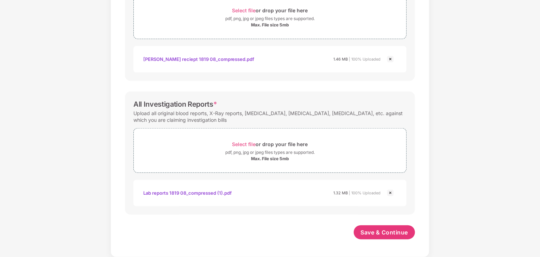
scroll to position [237, 0]
click at [371, 229] on span "Save & Continue" at bounding box center [385, 233] width 48 height 8
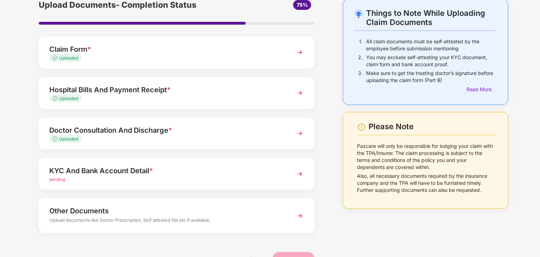
scroll to position [54, 0]
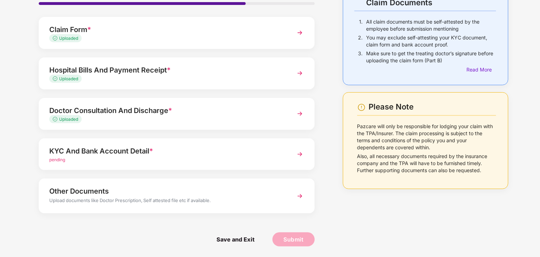
click at [296, 156] on img at bounding box center [300, 154] width 13 height 13
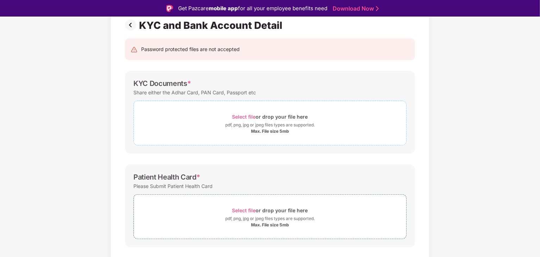
click at [247, 117] on span "Select file" at bounding box center [244, 117] width 24 height 6
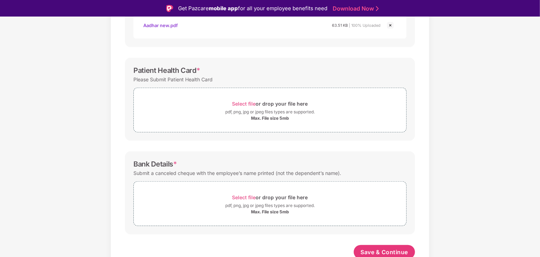
scroll to position [195, 0]
click at [248, 102] on span "Select file" at bounding box center [244, 103] width 24 height 6
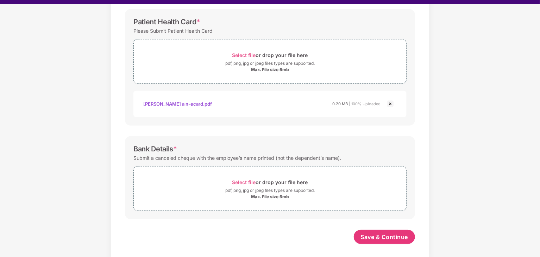
scroll to position [17, 0]
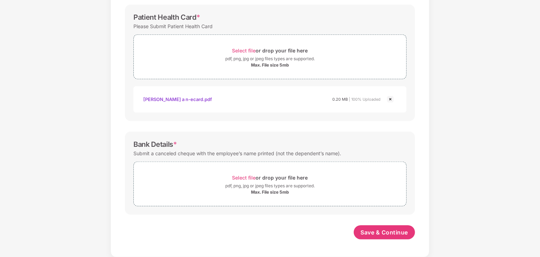
click at [173, 58] on div "pdf, png, jpg or jpeg files types are supported." at bounding box center [270, 58] width 272 height 7
click at [239, 177] on span "Select file" at bounding box center [244, 178] width 24 height 6
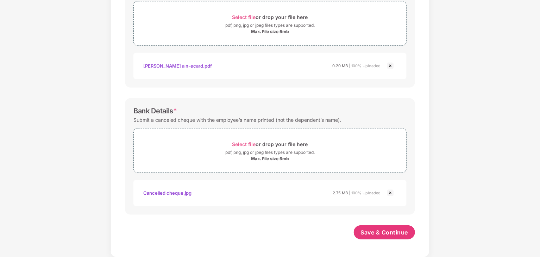
scroll to position [264, 0]
click at [372, 231] on span "Save & Continue" at bounding box center [385, 233] width 48 height 8
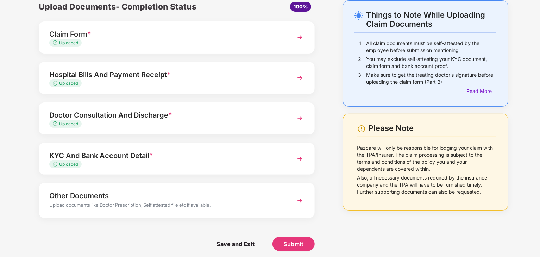
scroll to position [37, 0]
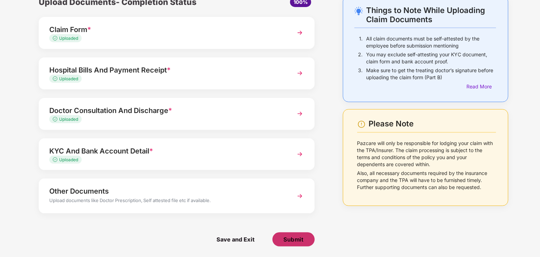
click at [302, 232] on button "Submit" at bounding box center [293, 239] width 42 height 14
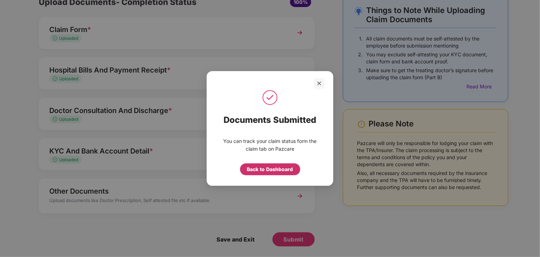
click at [269, 171] on div "Back to Dashboard" at bounding box center [270, 169] width 46 height 8
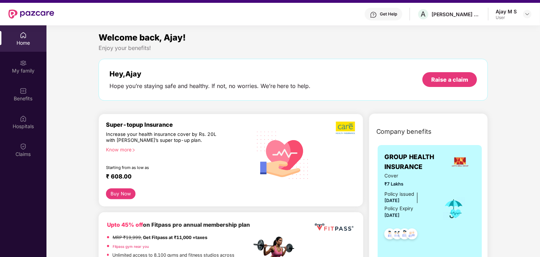
scroll to position [39, 0]
